Goal: Communication & Community: Answer question/provide support

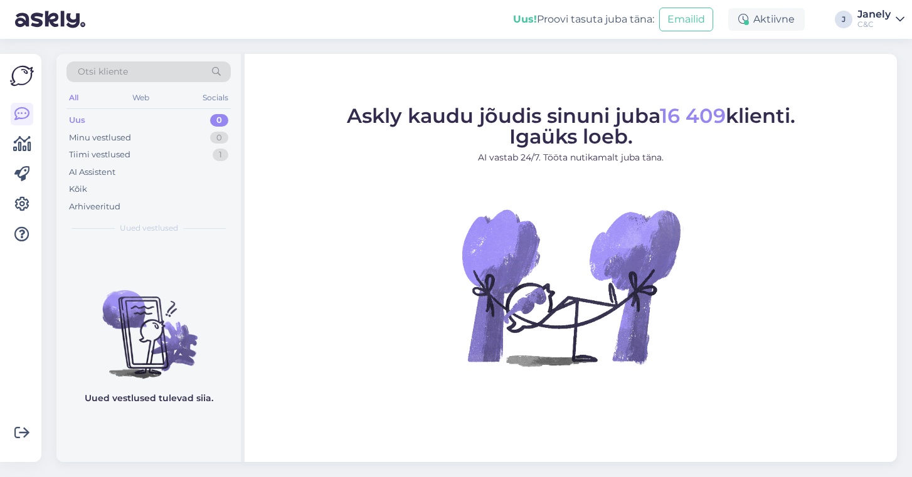
click at [420, 1] on div "Uus! Proovi tasuta [PERSON_NAME]: Emailid Aktiivne J Janely C&C" at bounding box center [456, 19] width 912 height 39
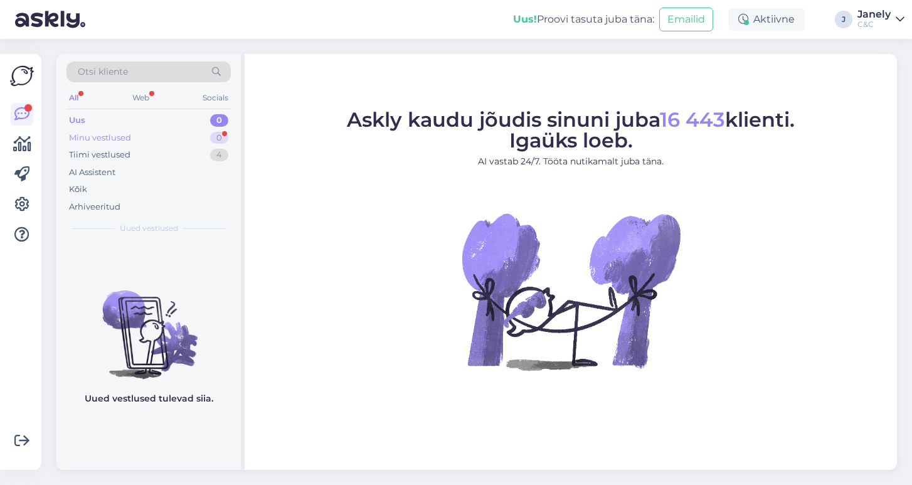
click at [154, 137] on div "Minu vestlused 0" at bounding box center [149, 138] width 164 height 18
click at [124, 115] on div "Uus 0" at bounding box center [149, 121] width 164 height 18
click at [130, 159] on div "Tiimi vestlused 4" at bounding box center [149, 155] width 164 height 18
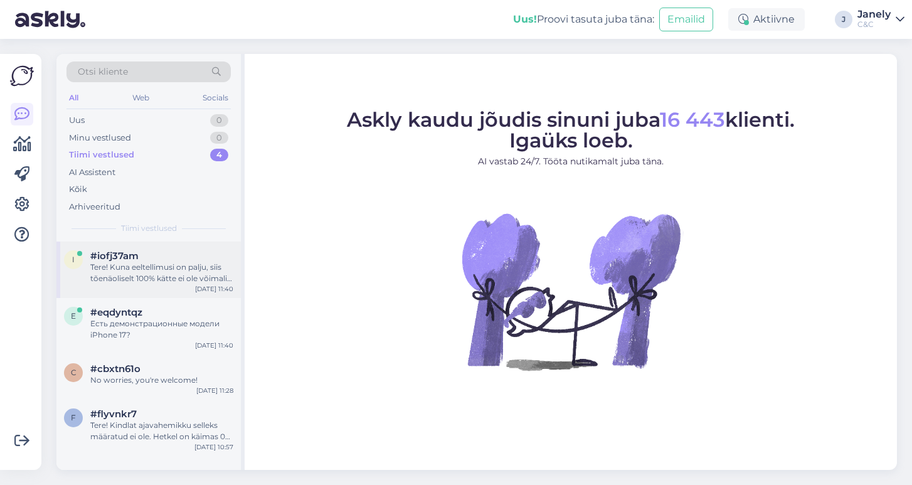
click at [206, 276] on div "Tere! Kuna eeltellimusi on palju, siis tõenäoliselt 100% kätte ei ole võimalik …" at bounding box center [161, 273] width 143 height 23
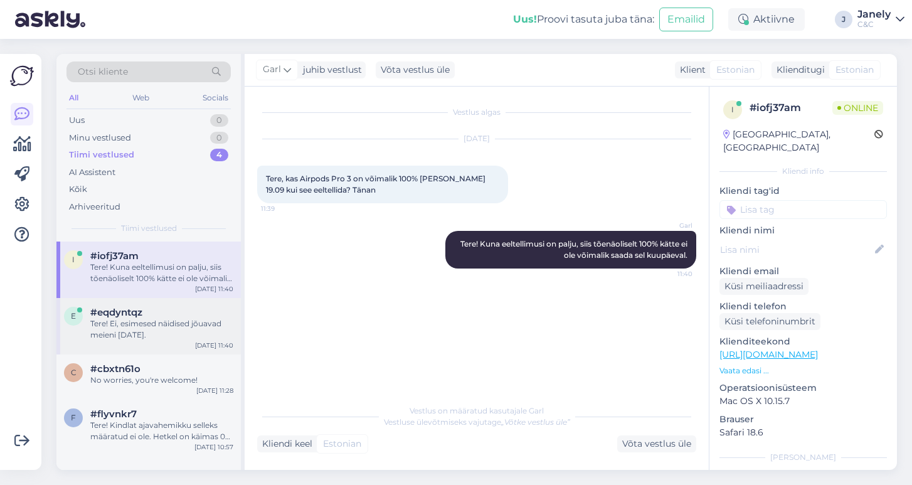
click at [201, 319] on div "Tere! Ei, esimesed näidised jõuavad meieni [DATE]." at bounding box center [161, 329] width 143 height 23
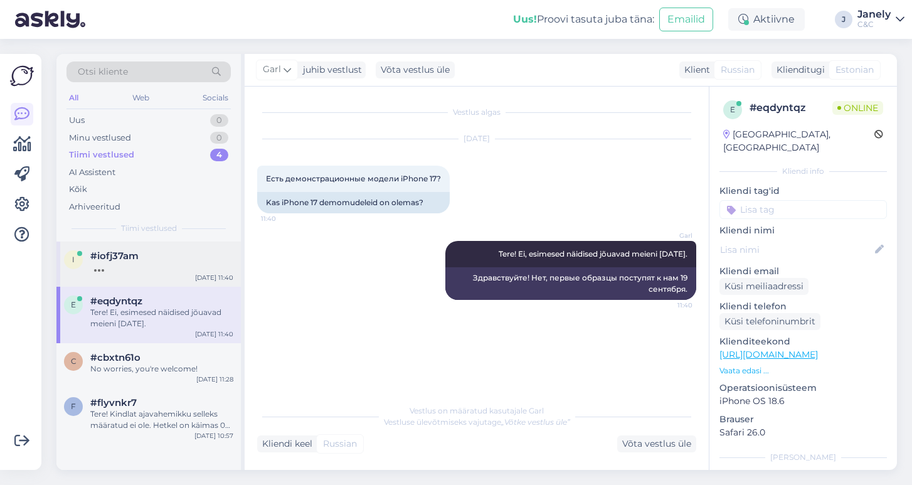
click at [186, 269] on div at bounding box center [161, 267] width 143 height 11
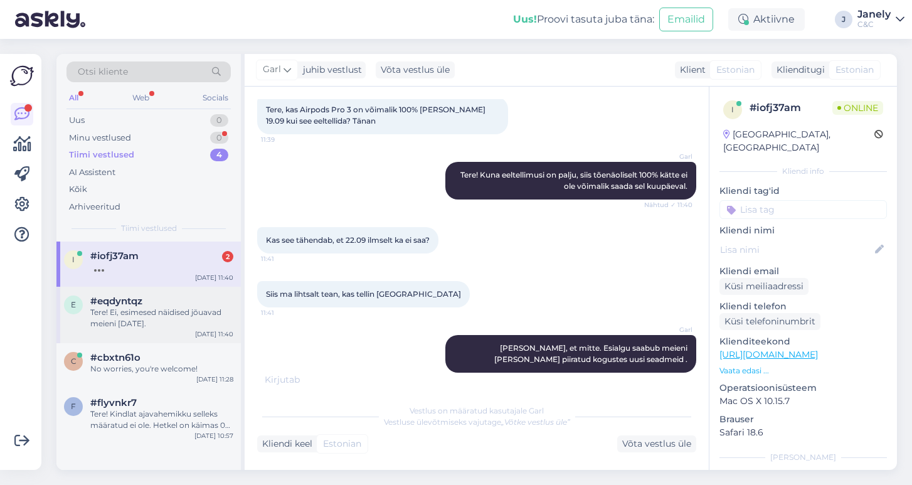
scroll to position [123, 0]
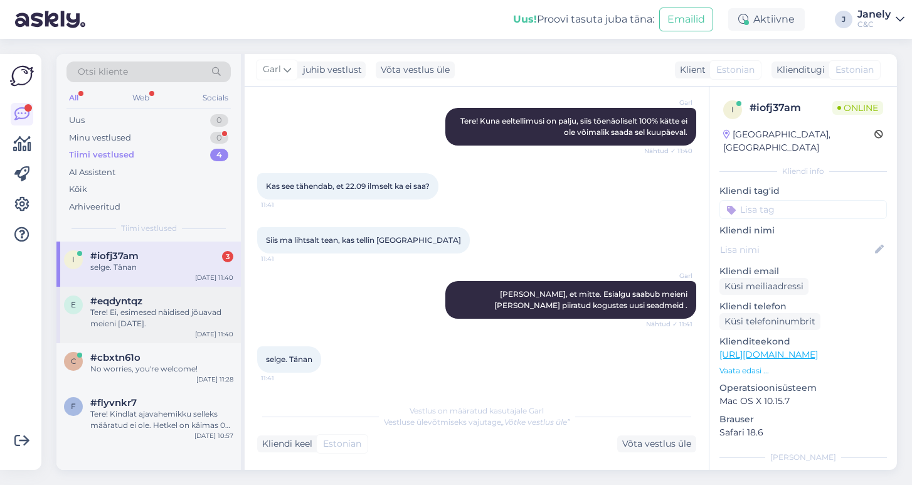
click at [178, 317] on div "Tere! Ei, esimesed näidised jõuavad meieni [DATE]." at bounding box center [161, 318] width 143 height 23
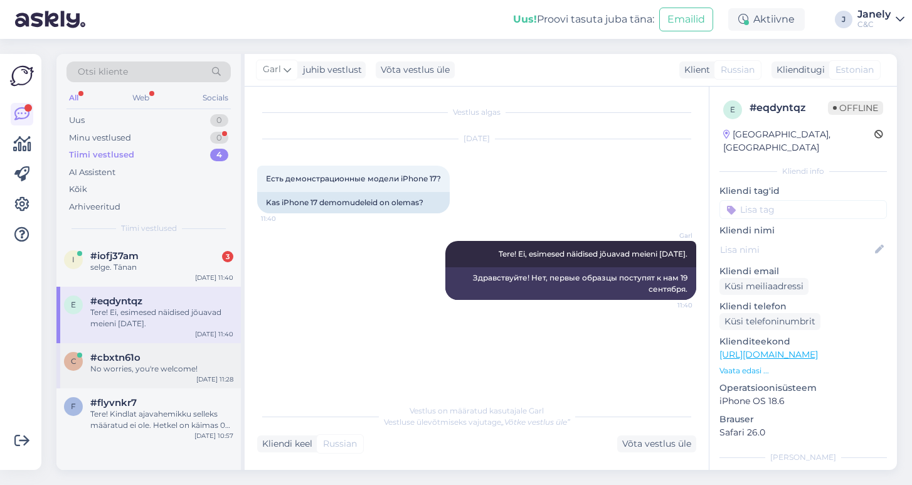
click at [176, 344] on div "c #cbxtn61o No worries, you're welcome! [DATE] 11:28" at bounding box center [148, 365] width 184 height 45
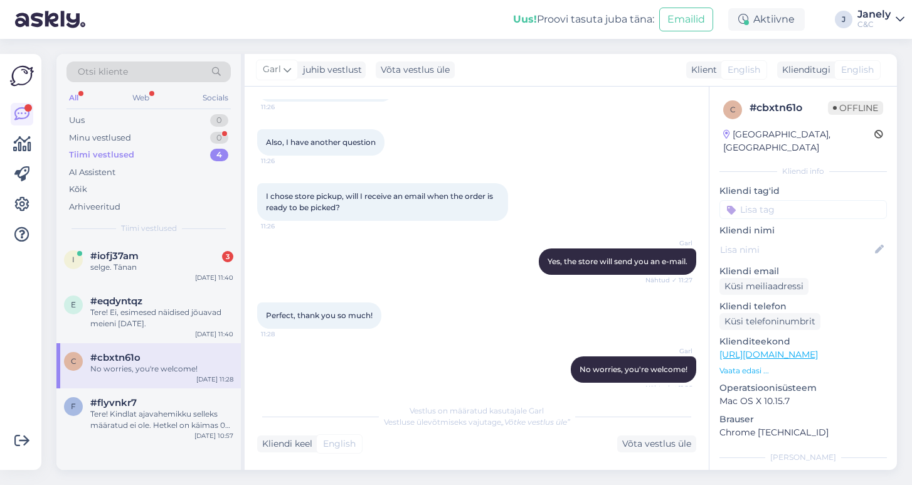
scroll to position [501, 0]
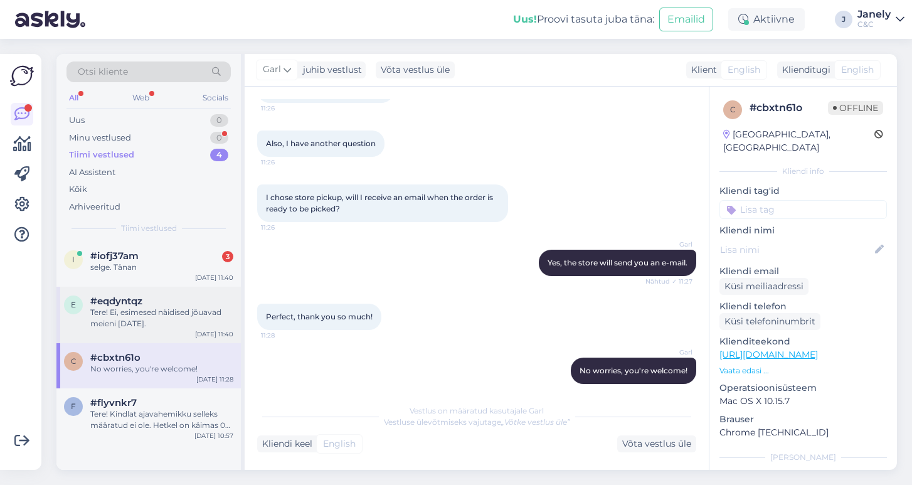
click at [199, 296] on div "#eqdyntqz" at bounding box center [161, 301] width 143 height 11
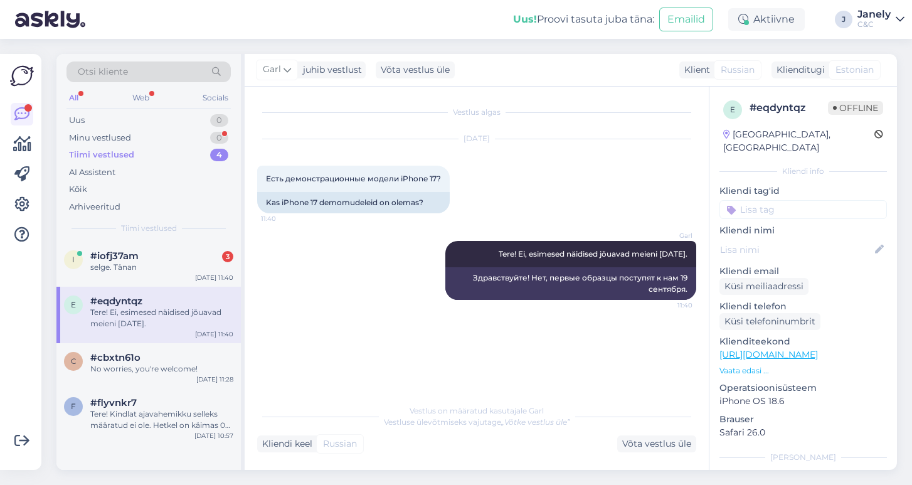
scroll to position [0, 0]
click at [196, 247] on div "i #iofj37am 3 selge. Tänan [DATE] 11:40" at bounding box center [148, 264] width 184 height 45
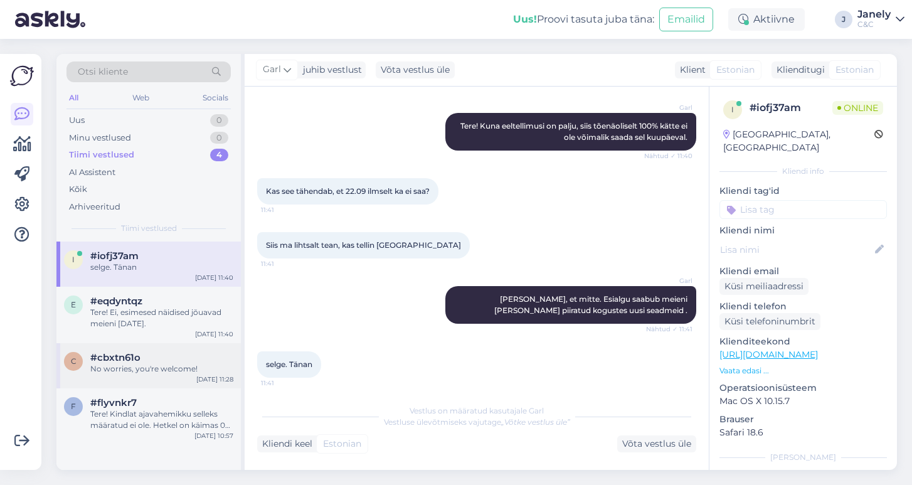
click at [182, 372] on div "No worries, you're welcome!" at bounding box center [161, 368] width 143 height 11
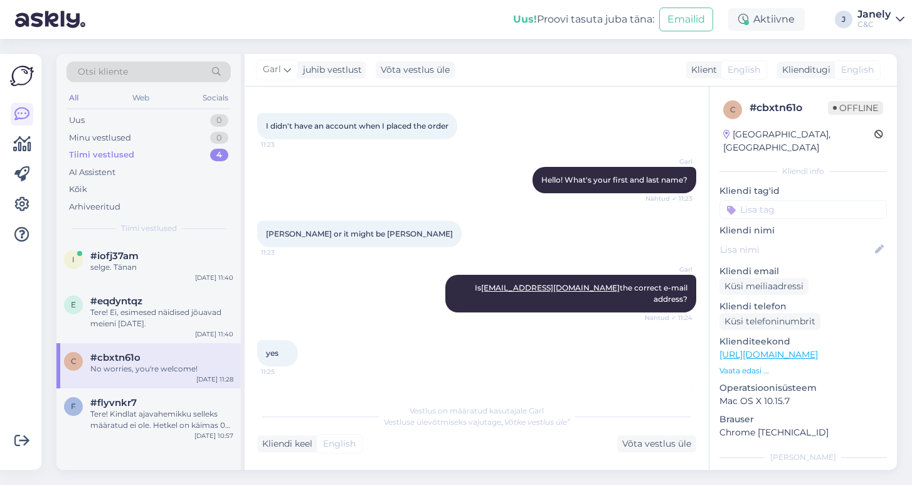
scroll to position [501, 0]
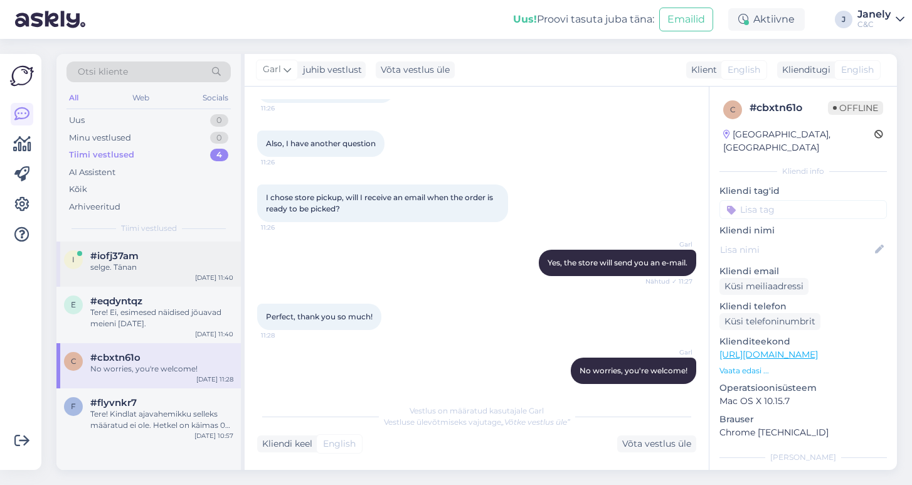
click at [185, 275] on div "i #iofj37am selge. Tänan [DATE] 11:40" at bounding box center [148, 264] width 184 height 45
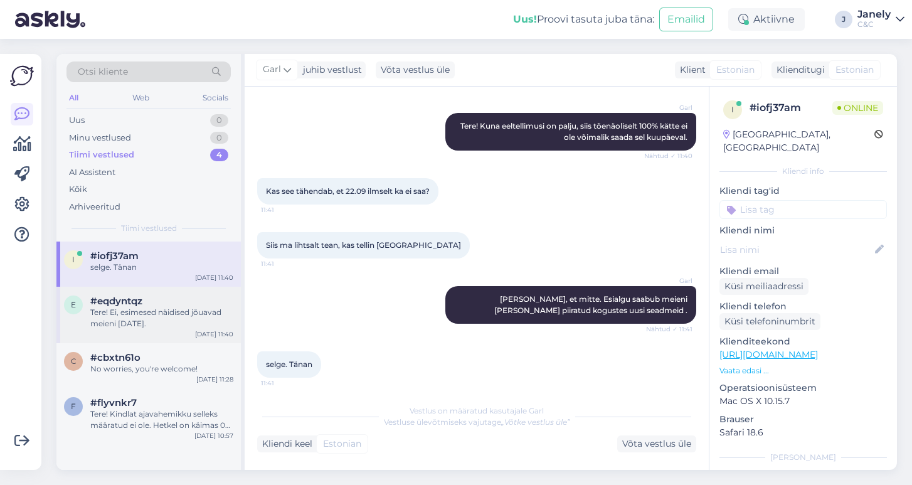
click at [173, 328] on div "e #eqdyntqz Tere! Ei, esimesed näidised jõuavad meieni [DATE]. [DATE] 11:40" at bounding box center [148, 315] width 184 height 56
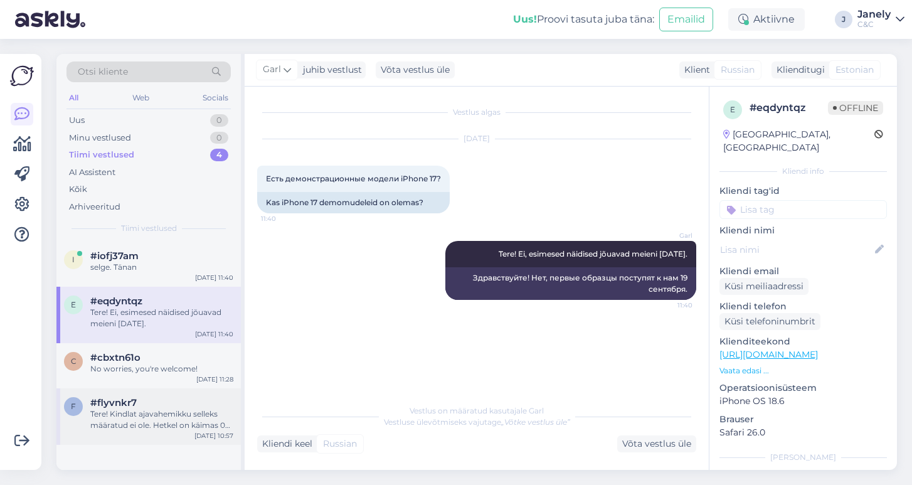
click at [178, 388] on div "f #flyvnkr7 Tere! Kindlat ajavahemikku selleks määratud ei ole. Hetkel on käima…" at bounding box center [148, 416] width 184 height 56
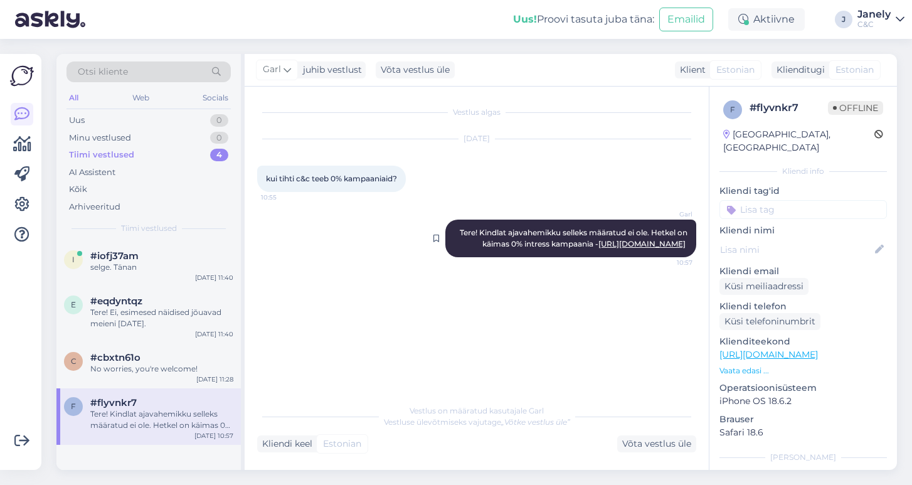
click at [609, 245] on link "[URL][DOMAIN_NAME]" at bounding box center [642, 243] width 87 height 9
click at [147, 116] on div "Uus 0" at bounding box center [149, 121] width 164 height 18
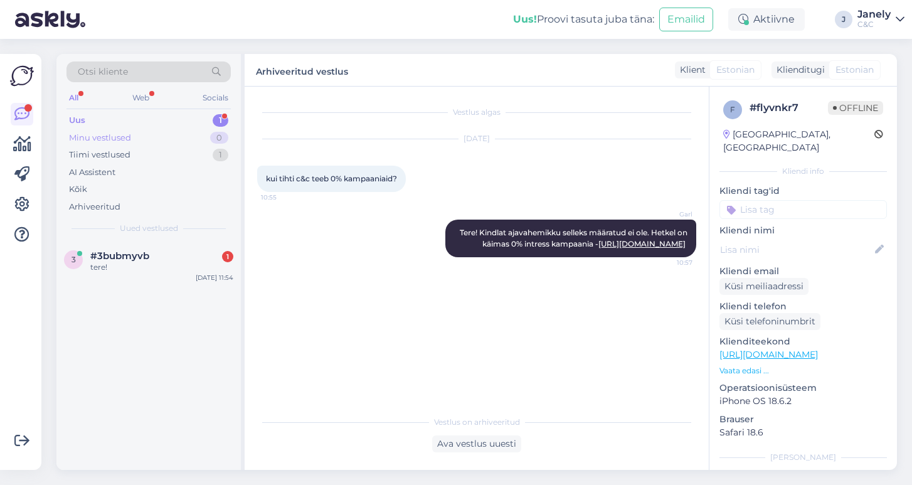
click at [191, 137] on div "Minu vestlused 0" at bounding box center [149, 138] width 164 height 18
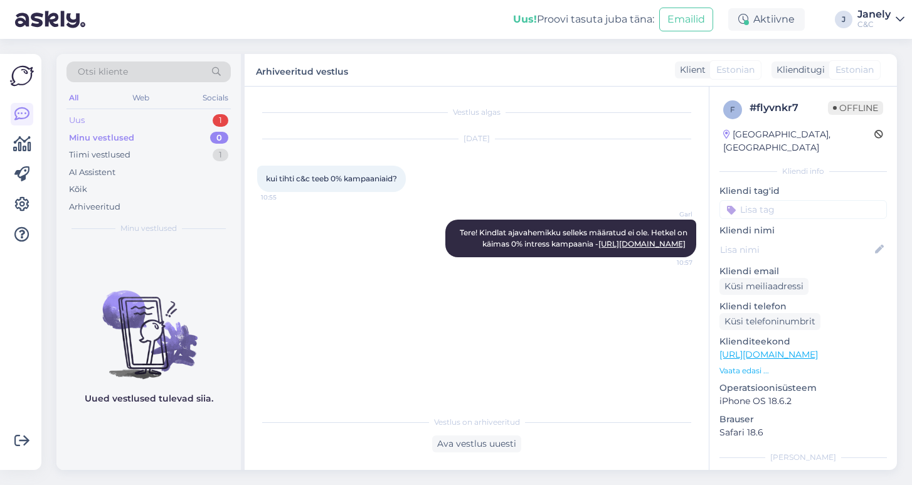
click at [162, 122] on div "Uus 1" at bounding box center [149, 121] width 164 height 18
click at [147, 158] on div "Tiimi vestlused 2" at bounding box center [149, 155] width 164 height 18
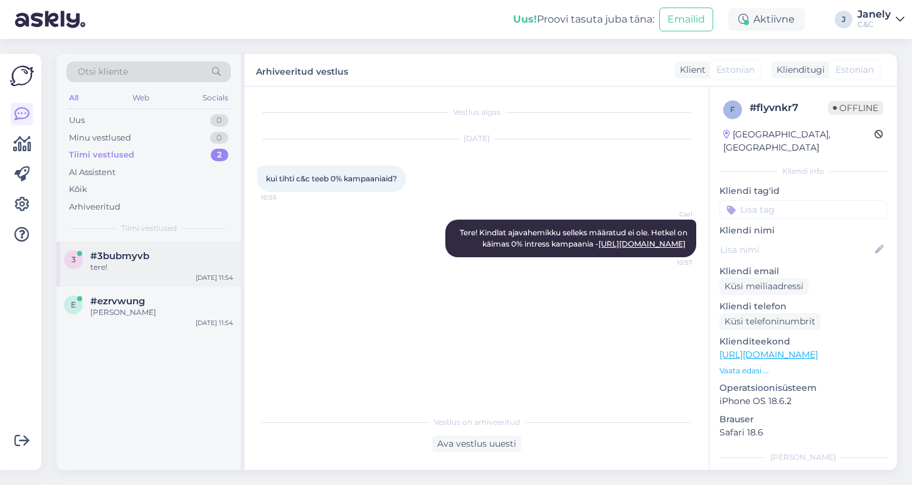
click at [168, 257] on div "#3bubmyvb" at bounding box center [161, 255] width 143 height 11
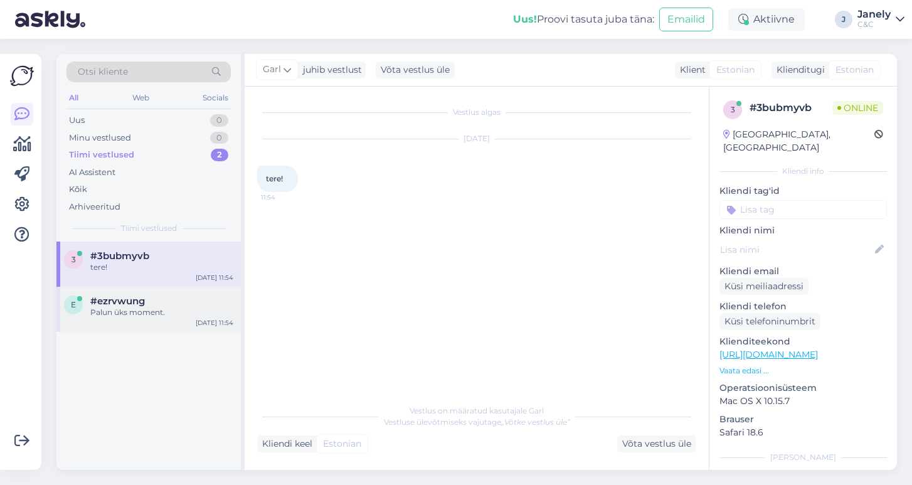
click at [176, 300] on div "#ezrvwung" at bounding box center [161, 301] width 143 height 11
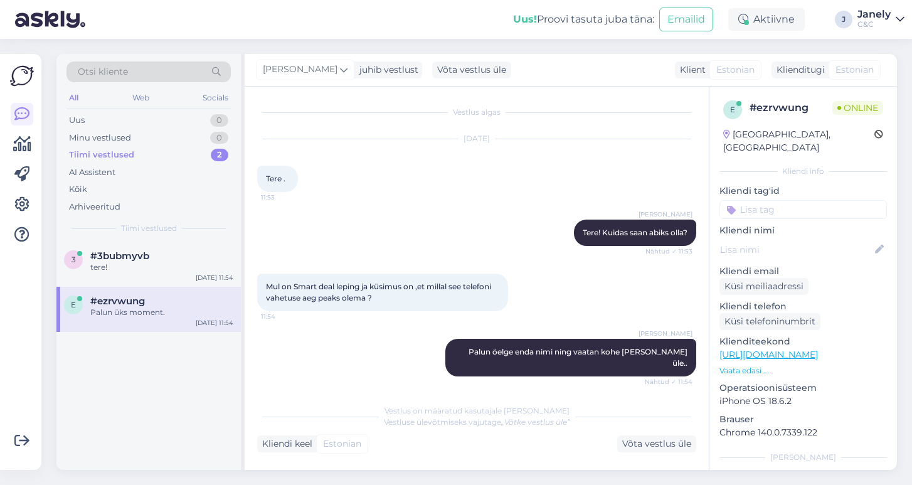
scroll to position [100, 0]
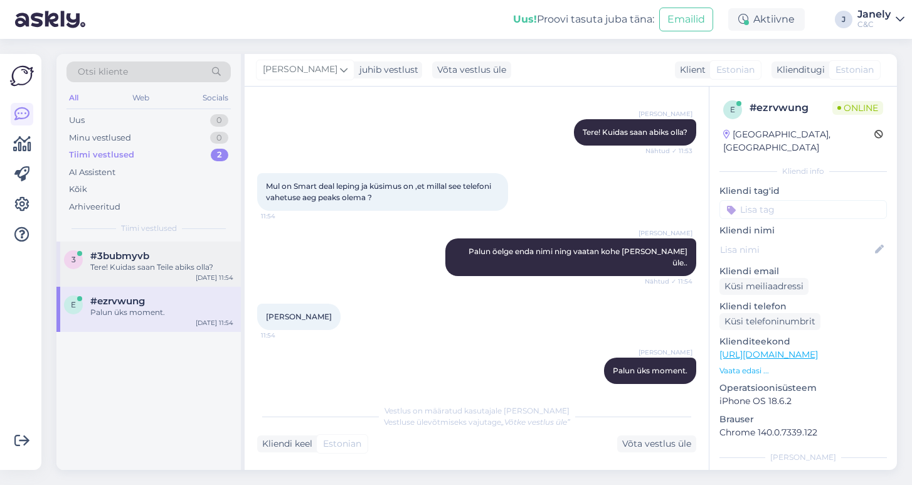
click at [163, 274] on div "3 #3bubmyvb Tere! Kuidas saan Teile abiks olla? [DATE] 11:54" at bounding box center [148, 264] width 184 height 45
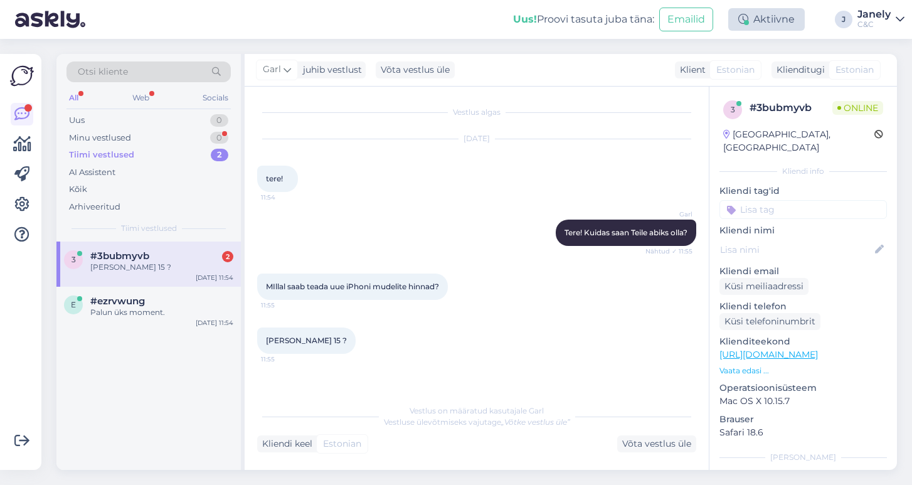
click at [764, 11] on div "Aktiivne" at bounding box center [766, 19] width 77 height 23
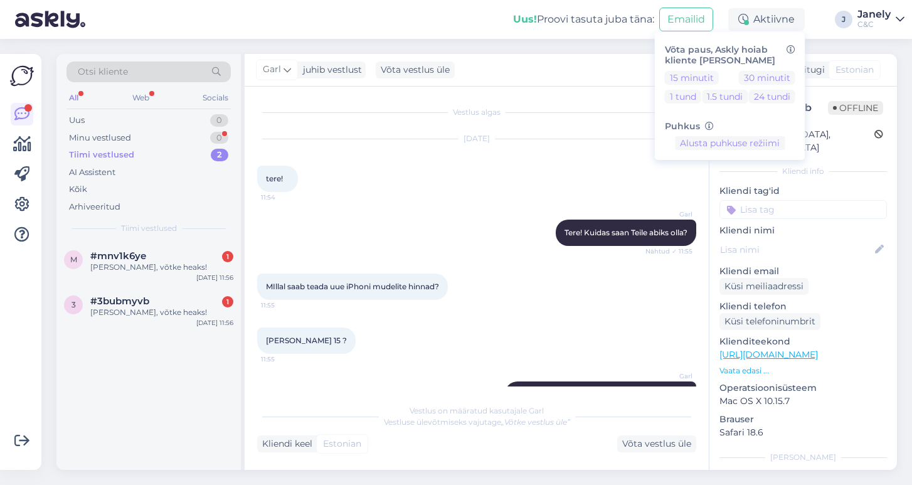
scroll to position [143, 0]
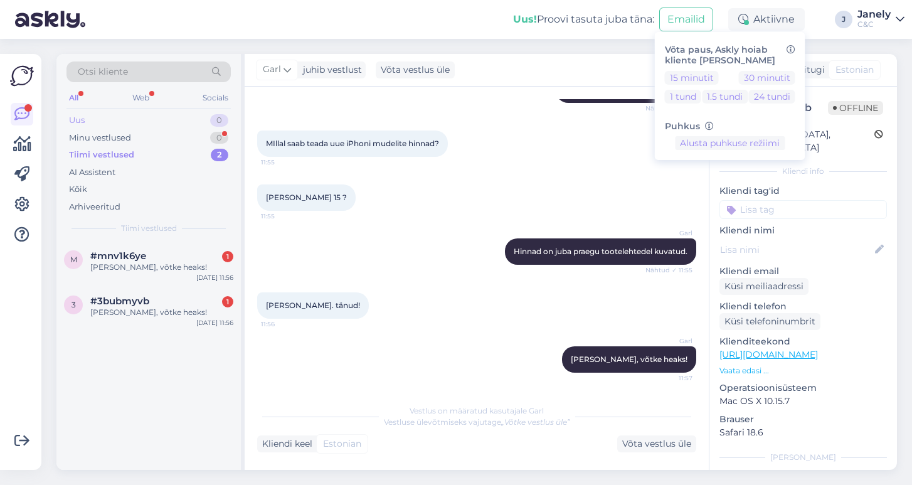
click at [120, 119] on div "Uus 0" at bounding box center [149, 121] width 164 height 18
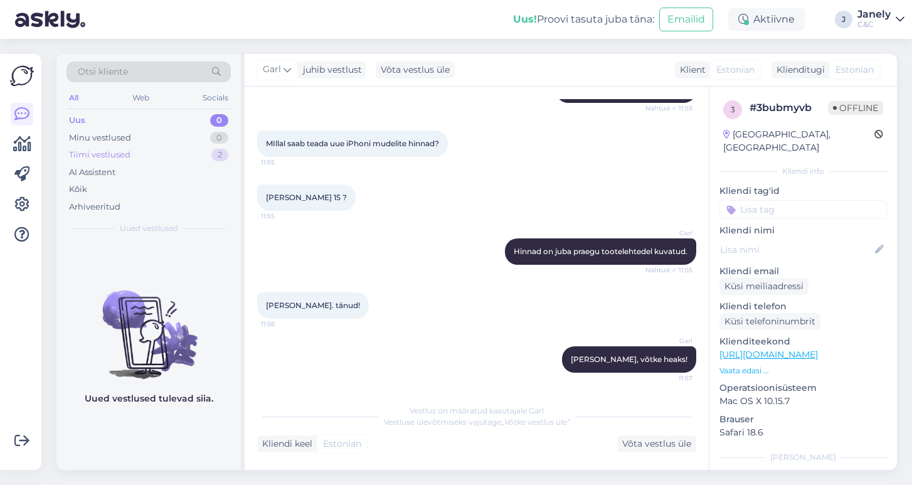
click at [157, 157] on div "Tiimi vestlused 2" at bounding box center [149, 155] width 164 height 18
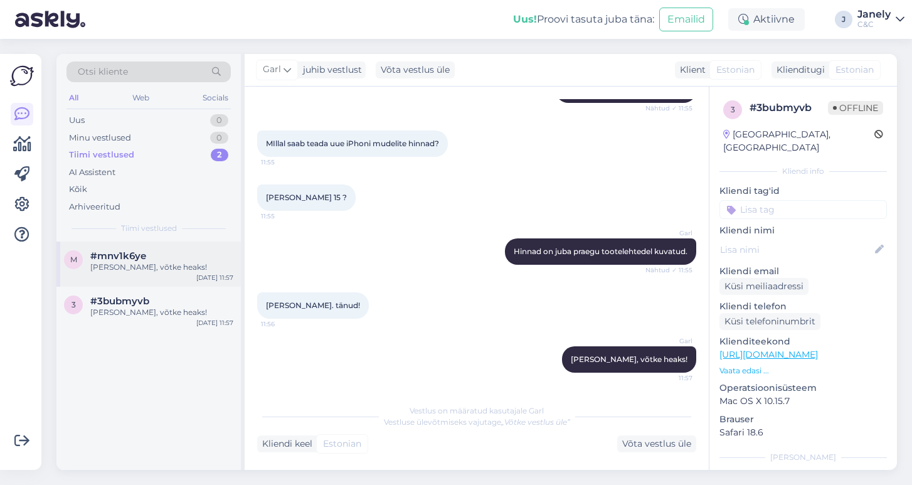
click at [184, 278] on div "m #mnv1k6ye Ikka, võtke heaks! [DATE] 11:57" at bounding box center [148, 264] width 184 height 45
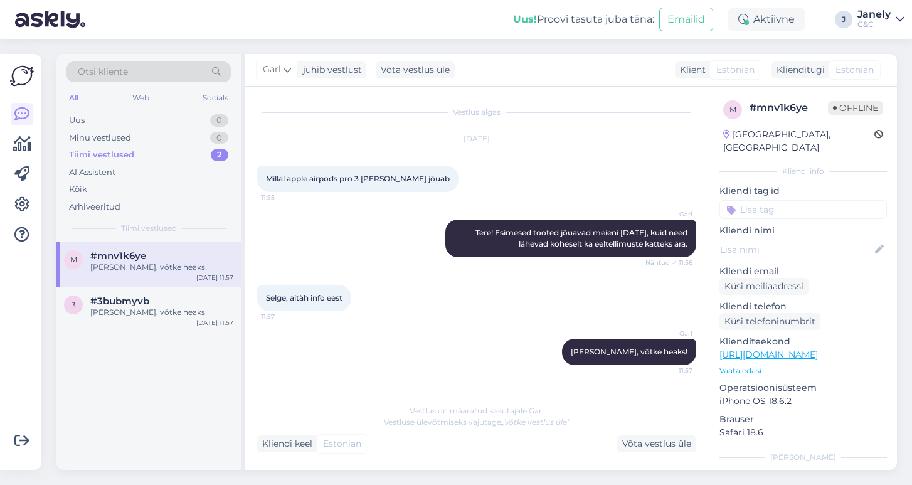
scroll to position [0, 0]
click at [189, 297] on div "#3bubmyvb" at bounding box center [161, 301] width 143 height 11
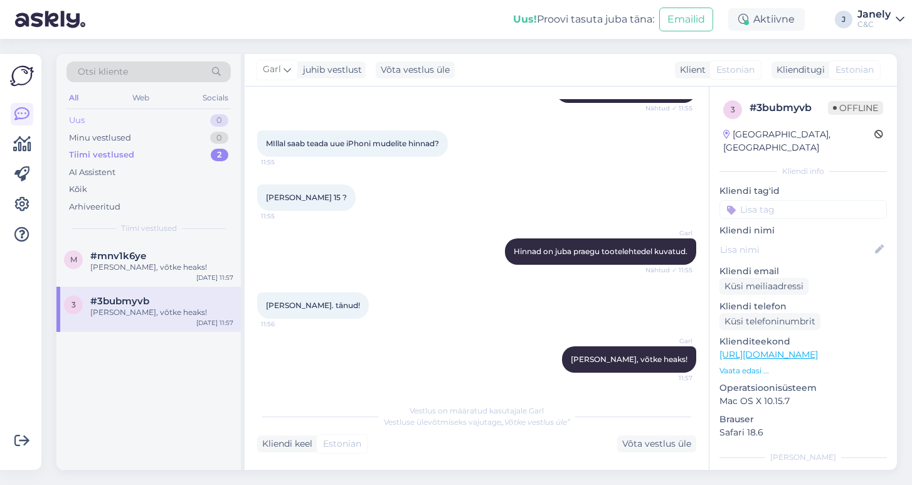
click at [138, 120] on div "Uus 0" at bounding box center [149, 121] width 164 height 18
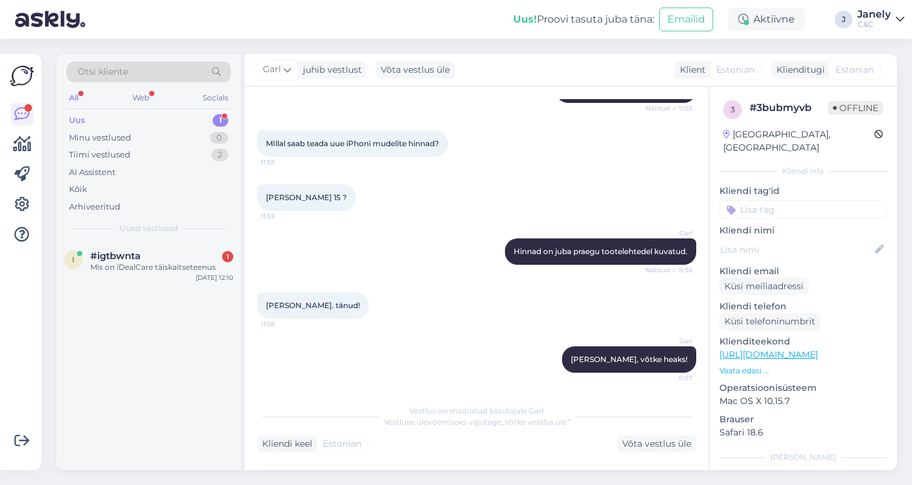
click at [181, 115] on div "Uus 1" at bounding box center [149, 121] width 164 height 18
